Goal: Use online tool/utility: Utilize a website feature to perform a specific function

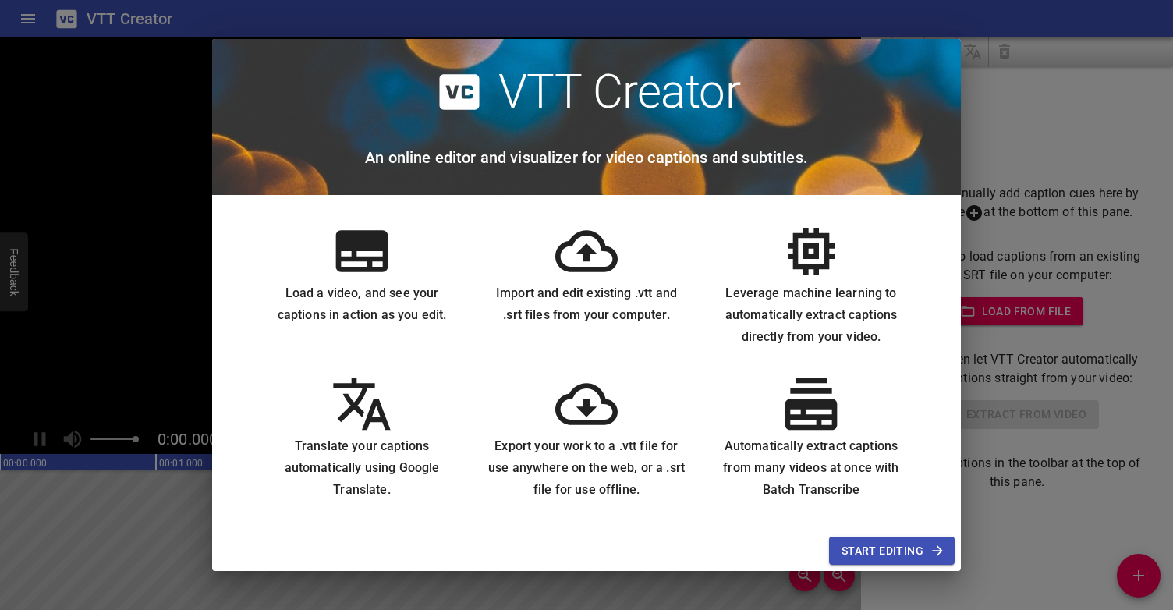
click at [927, 553] on span "Start Editing" at bounding box center [892, 551] width 101 height 20
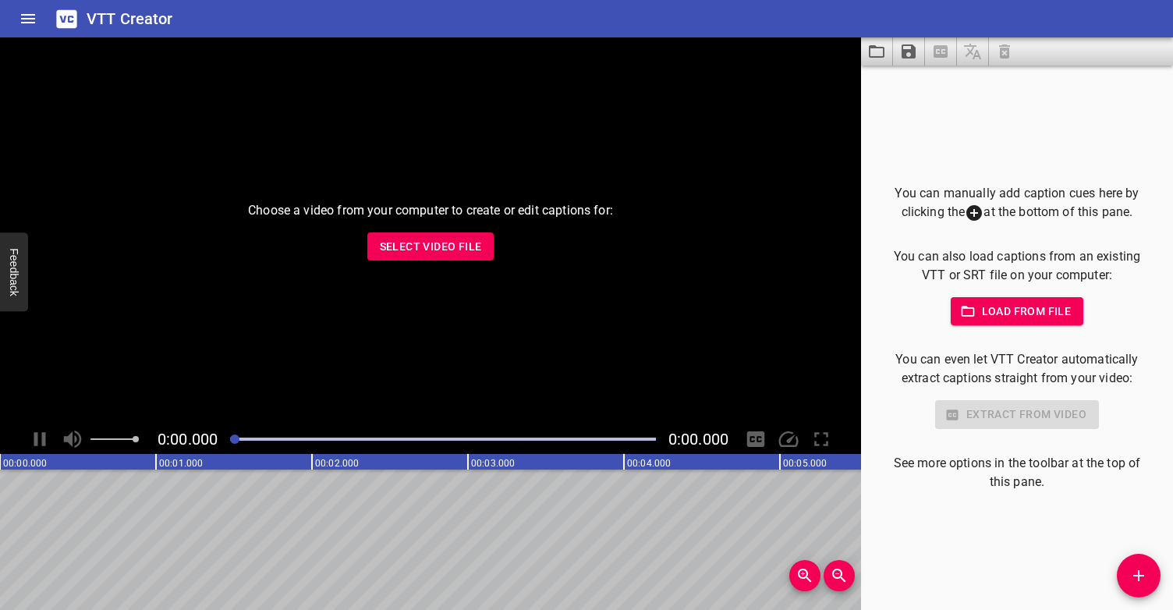
click at [435, 252] on span "Select Video File" at bounding box center [431, 247] width 102 height 20
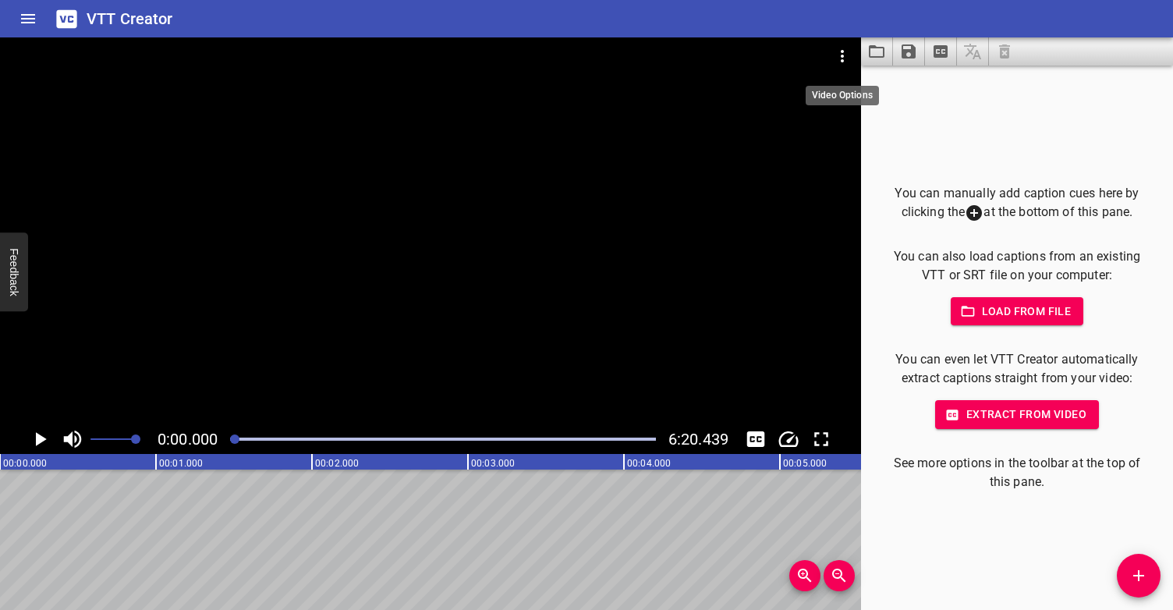
click at [838, 65] on icon "Video Options" at bounding box center [842, 56] width 19 height 19
click at [952, 154] on div at bounding box center [586, 305] width 1173 height 610
click at [34, 437] on icon "Play/Pause" at bounding box center [39, 438] width 23 height 23
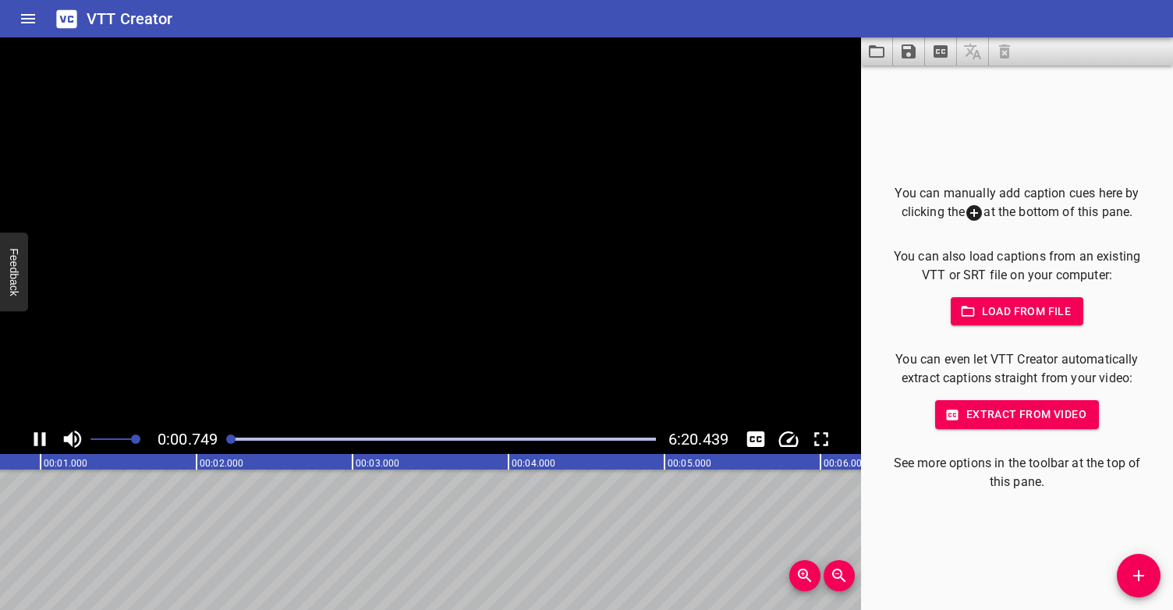
click at [34, 437] on icon "Play/Pause" at bounding box center [40, 439] width 12 height 14
click at [34, 437] on icon "Play/Pause" at bounding box center [39, 438] width 23 height 23
click at [34, 437] on icon "Play/Pause" at bounding box center [40, 439] width 12 height 14
click at [759, 439] on icon "Toggle captions" at bounding box center [756, 439] width 18 height 16
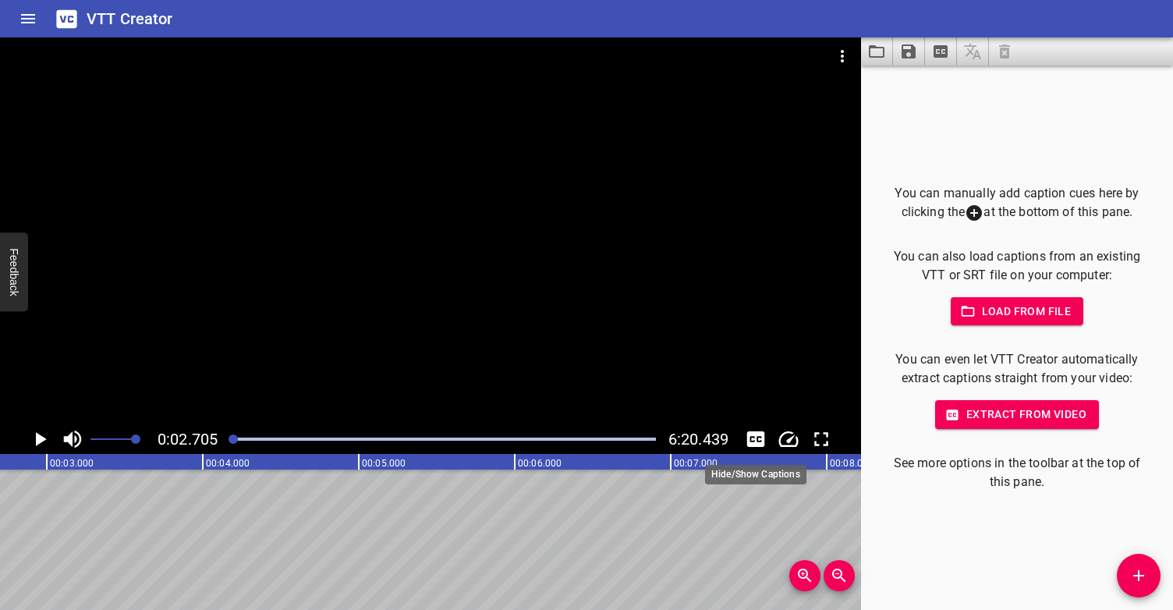
click at [759, 439] on icon "Toggle captions" at bounding box center [756, 439] width 18 height 16
click at [44, 442] on icon "Play/Pause" at bounding box center [39, 438] width 23 height 23
click at [753, 447] on icon "Toggle captions" at bounding box center [755, 438] width 23 height 23
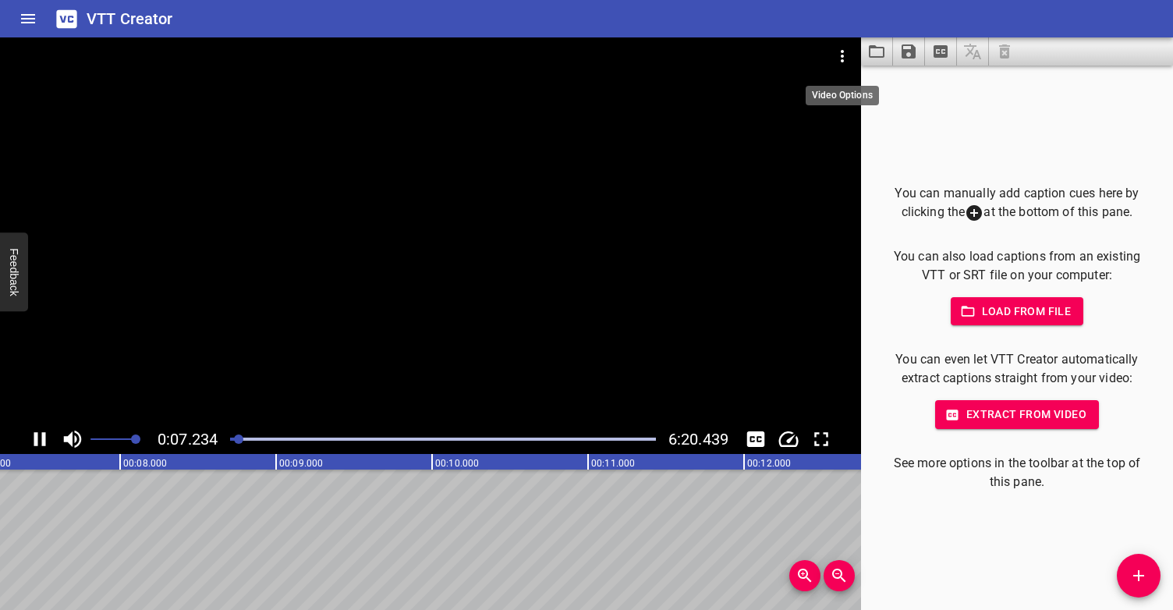
click at [840, 59] on icon "Video Options" at bounding box center [842, 56] width 19 height 19
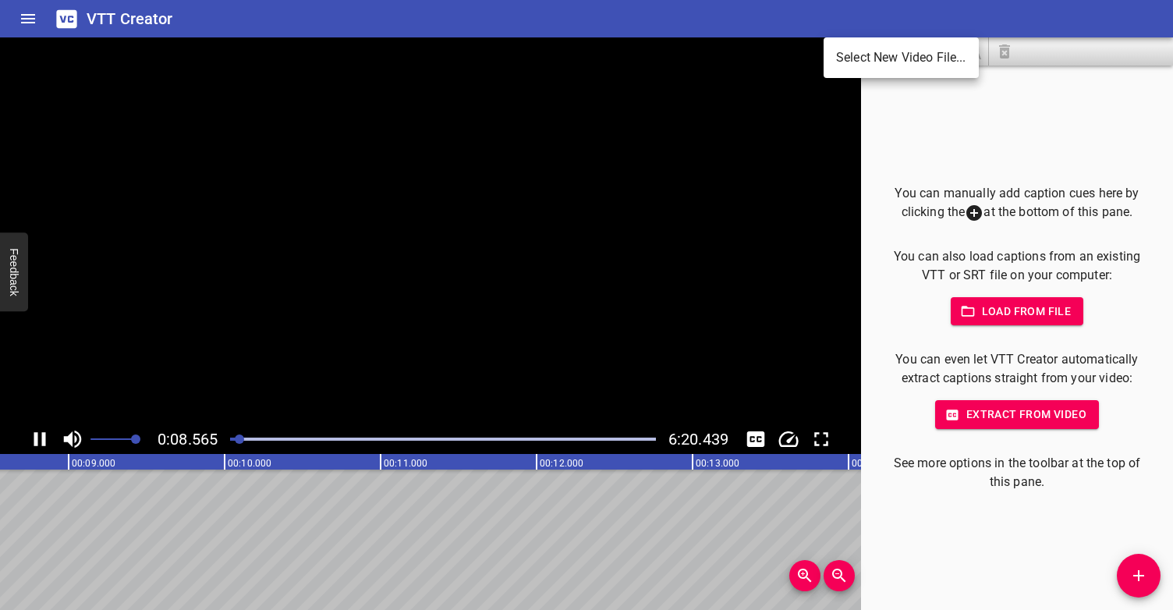
click at [993, 156] on div at bounding box center [586, 305] width 1173 height 610
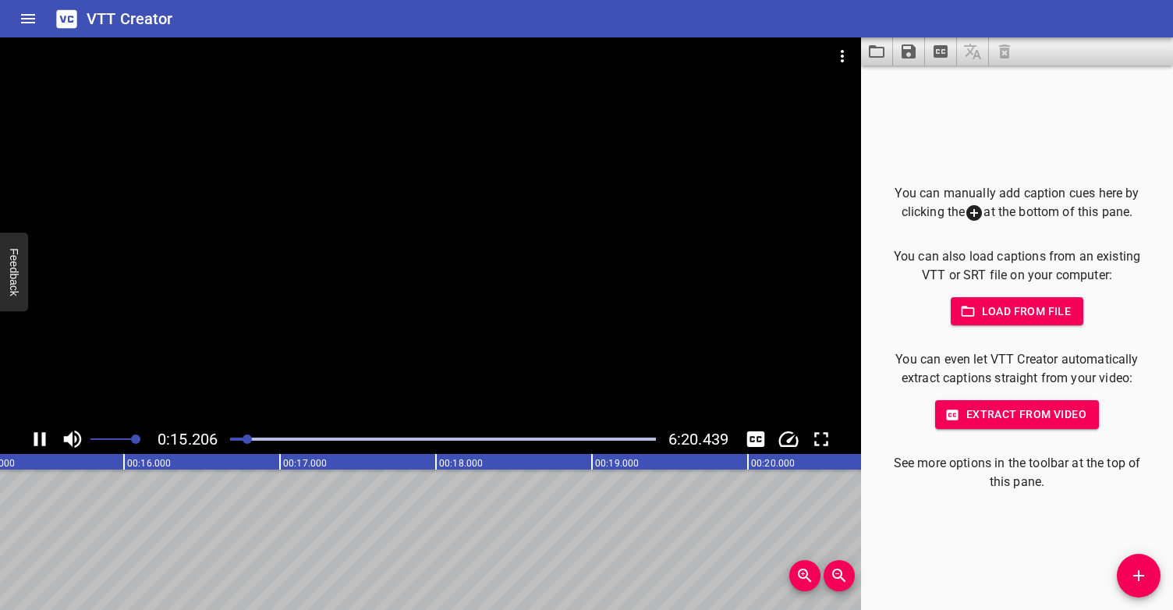
click at [281, 321] on div at bounding box center [430, 230] width 861 height 387
click at [1011, 416] on span "Extract from video" at bounding box center [1017, 415] width 139 height 20
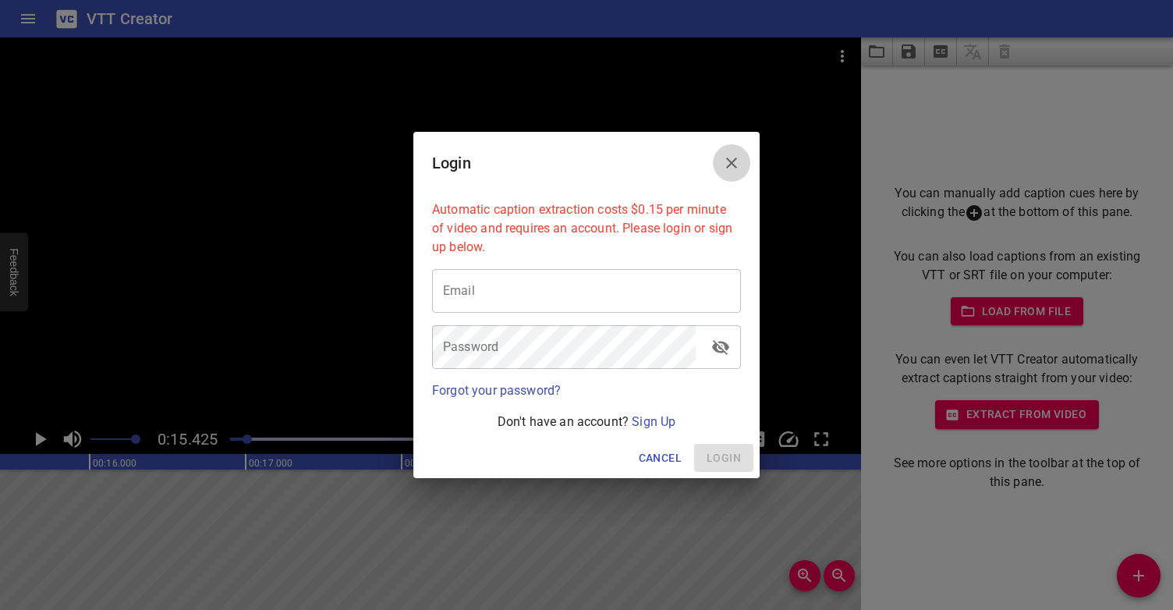
click at [732, 162] on icon "Close" at bounding box center [731, 163] width 11 height 11
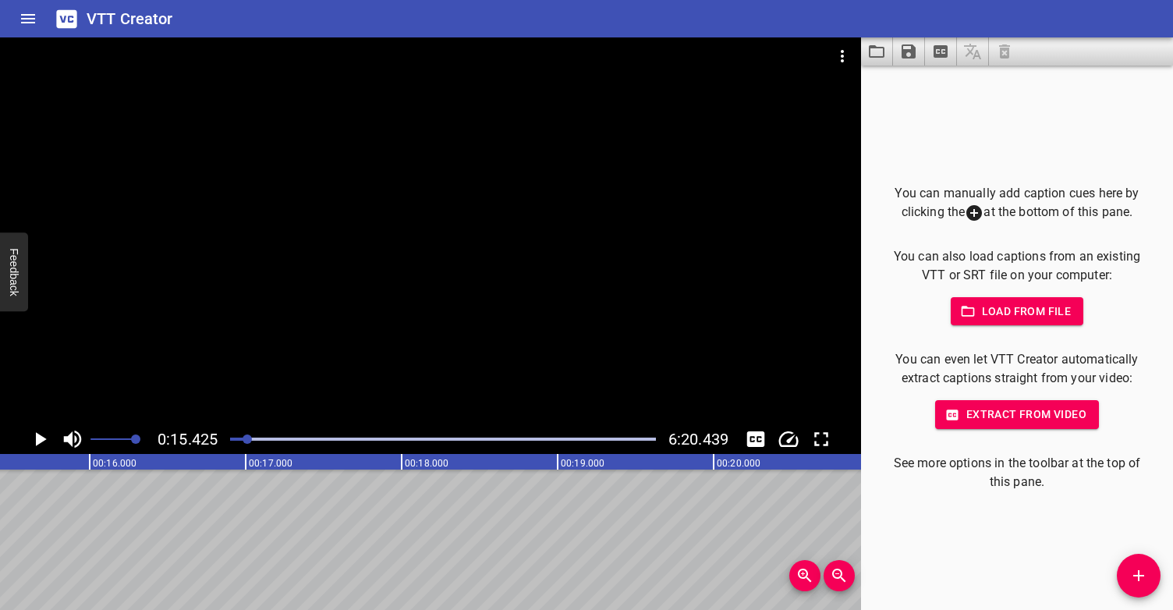
click at [1019, 321] on button "Load from file" at bounding box center [1017, 311] width 133 height 29
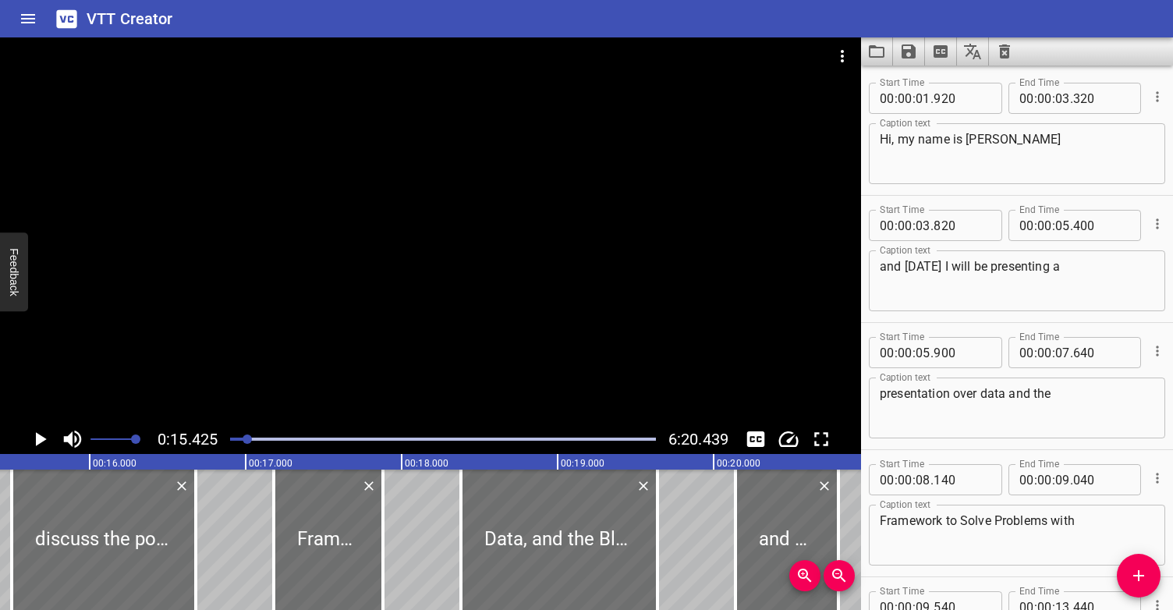
scroll to position [21906, 0]
